Goal: Use online tool/utility

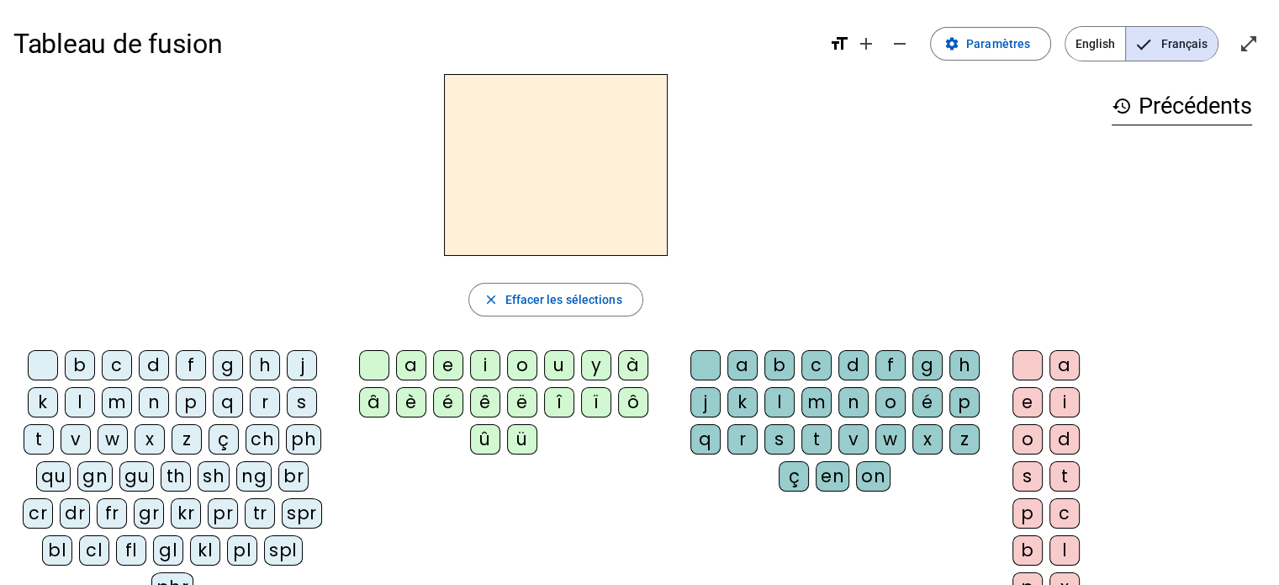
click at [252, 442] on div "ch" at bounding box center [263, 439] width 34 height 30
click at [405, 369] on div "a" at bounding box center [411, 365] width 30 height 30
click at [813, 431] on div "t" at bounding box center [817, 439] width 30 height 30
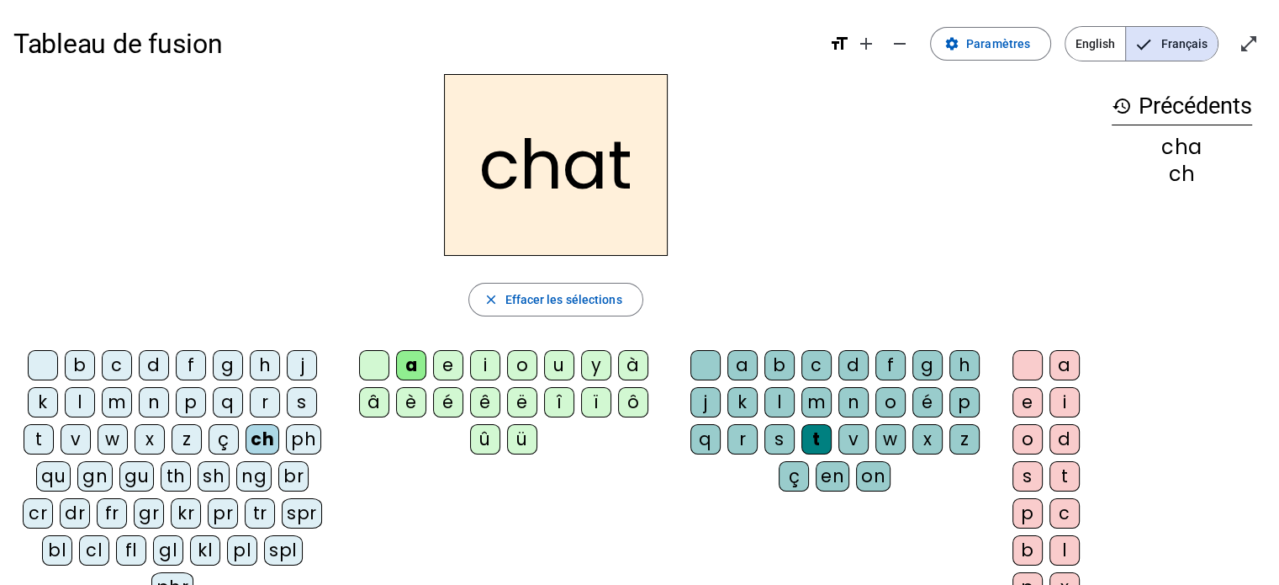
click at [108, 403] on div "m" at bounding box center [117, 402] width 30 height 30
click at [713, 354] on div at bounding box center [706, 365] width 30 height 30
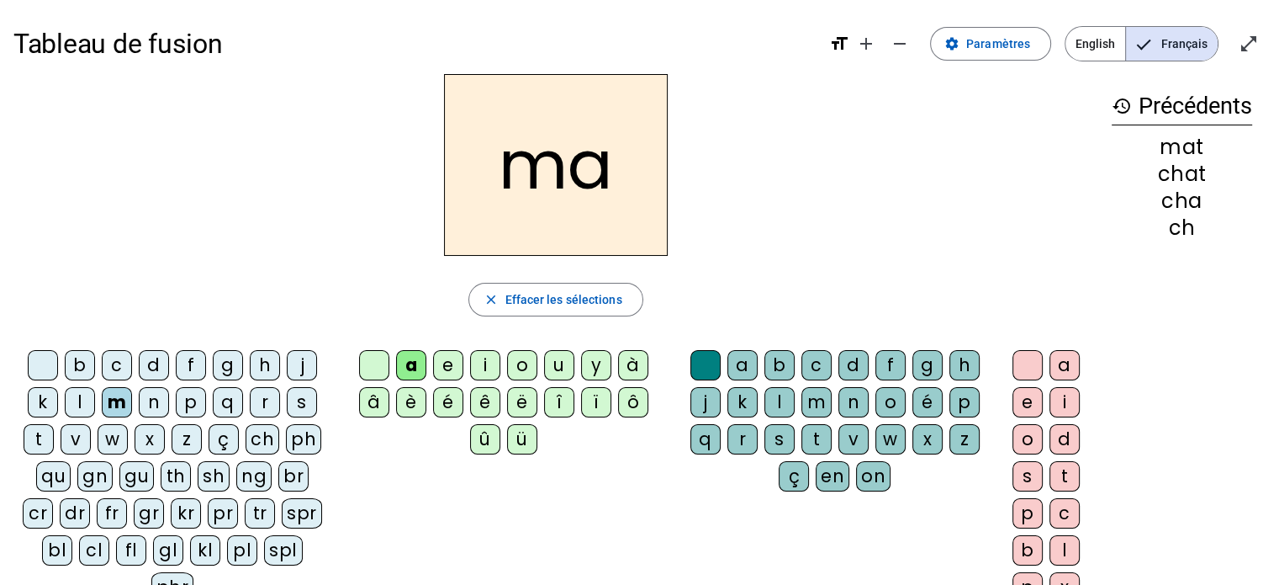
click at [301, 398] on div "s" at bounding box center [302, 402] width 30 height 30
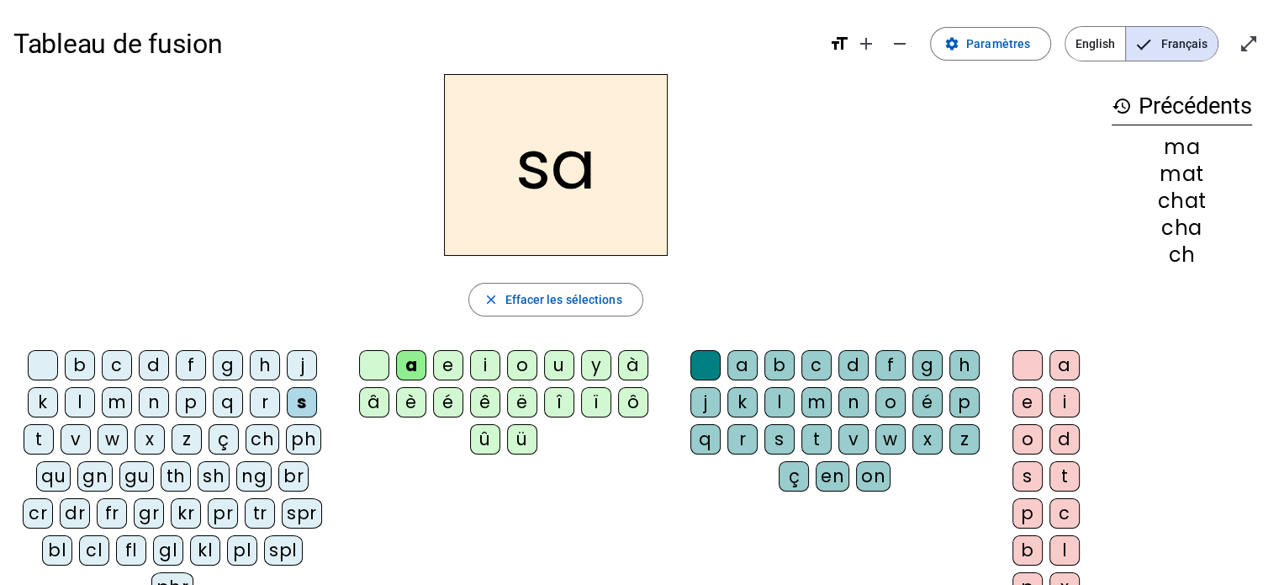
click at [43, 440] on div "t" at bounding box center [39, 439] width 30 height 30
click at [81, 442] on div "v" at bounding box center [76, 439] width 30 height 30
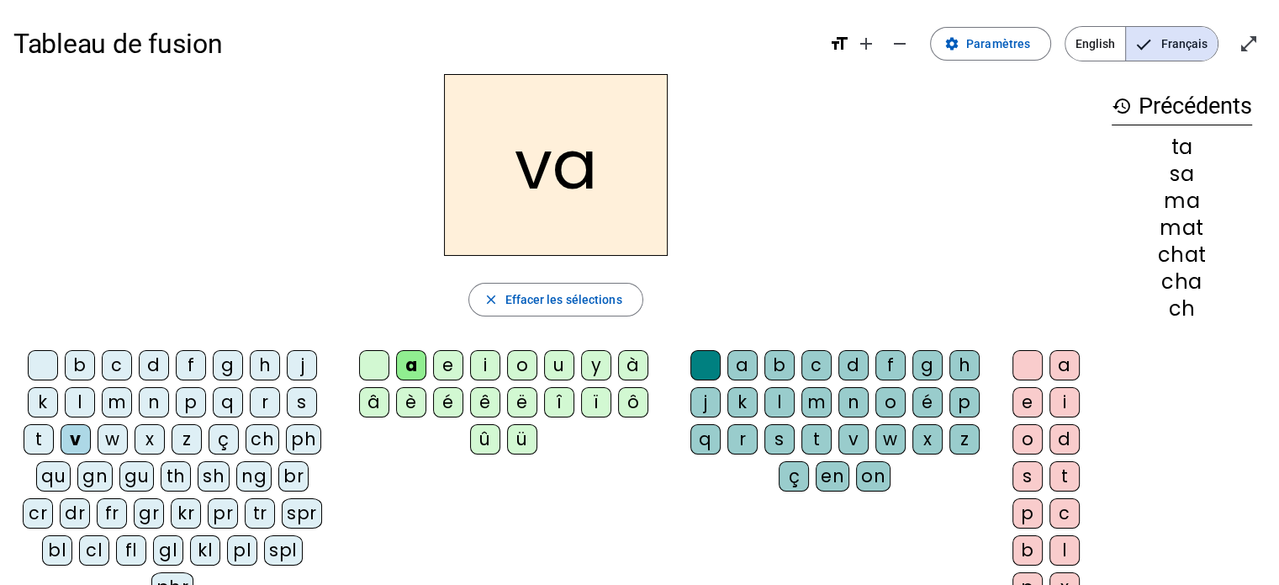
click at [541, 524] on div "b c d f g h j k l m n p q r s t v w x z ç ch ph qu gn gu th sh ng br cr dr fr g…" at bounding box center [555, 479] width 1085 height 273
